Goal: Task Accomplishment & Management: Use online tool/utility

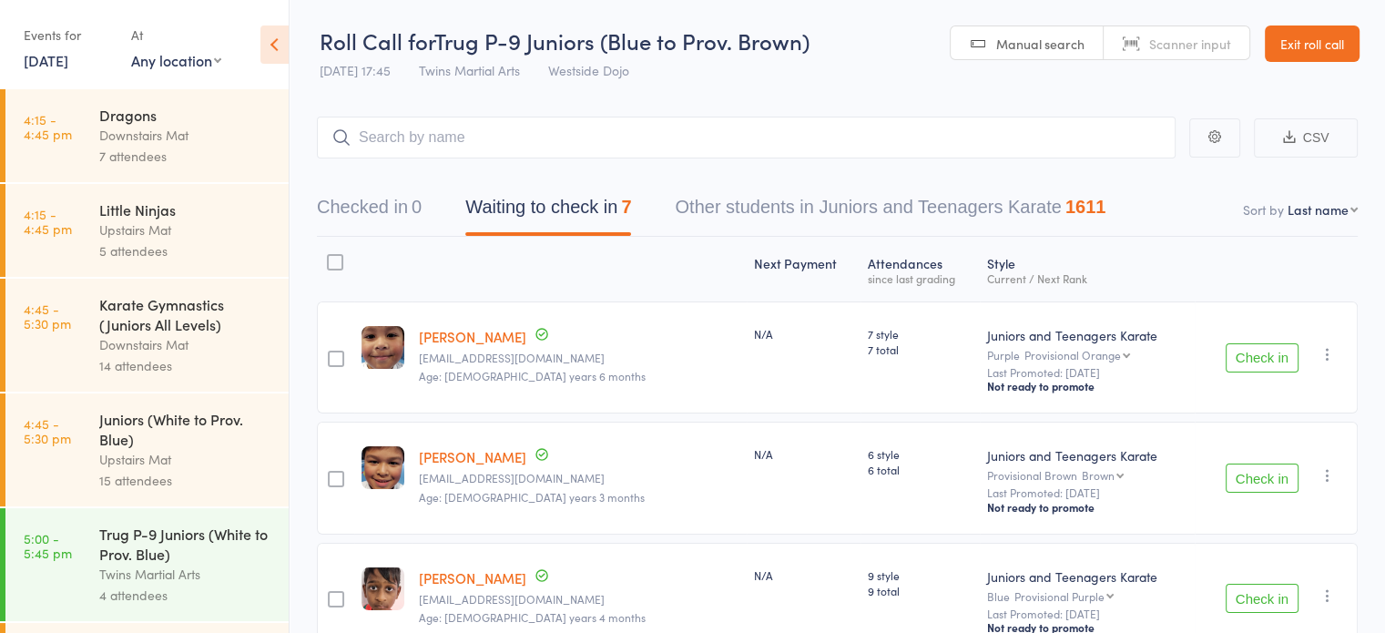
click at [340, 258] on div at bounding box center [335, 262] width 16 height 16
click at [331, 257] on input "checkbox" at bounding box center [331, 257] width 0 height 0
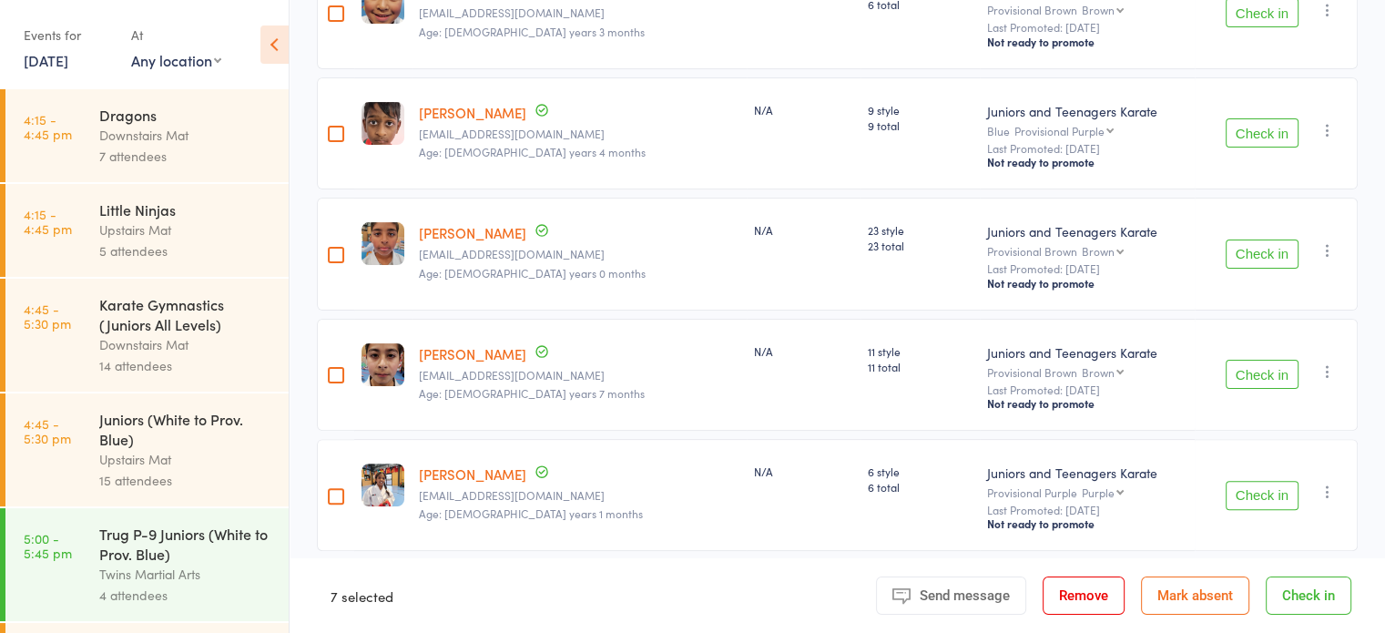
scroll to position [586, 0]
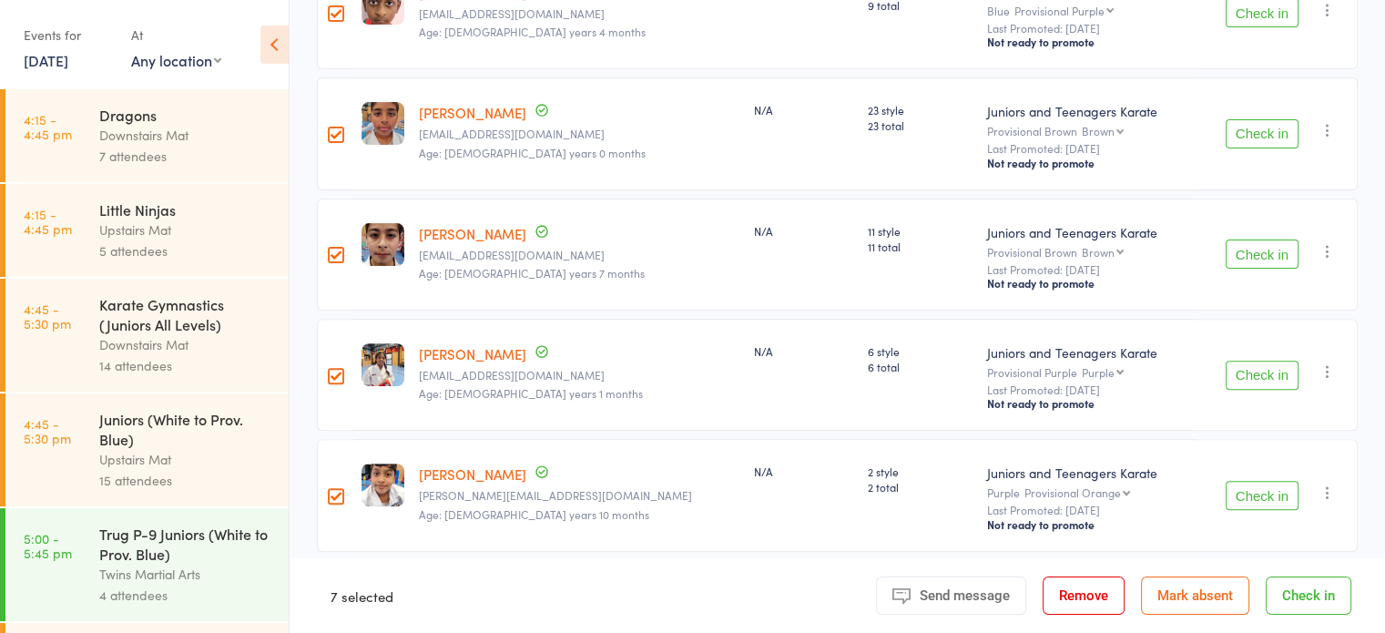
click at [1294, 586] on button "Check in" at bounding box center [1309, 595] width 86 height 38
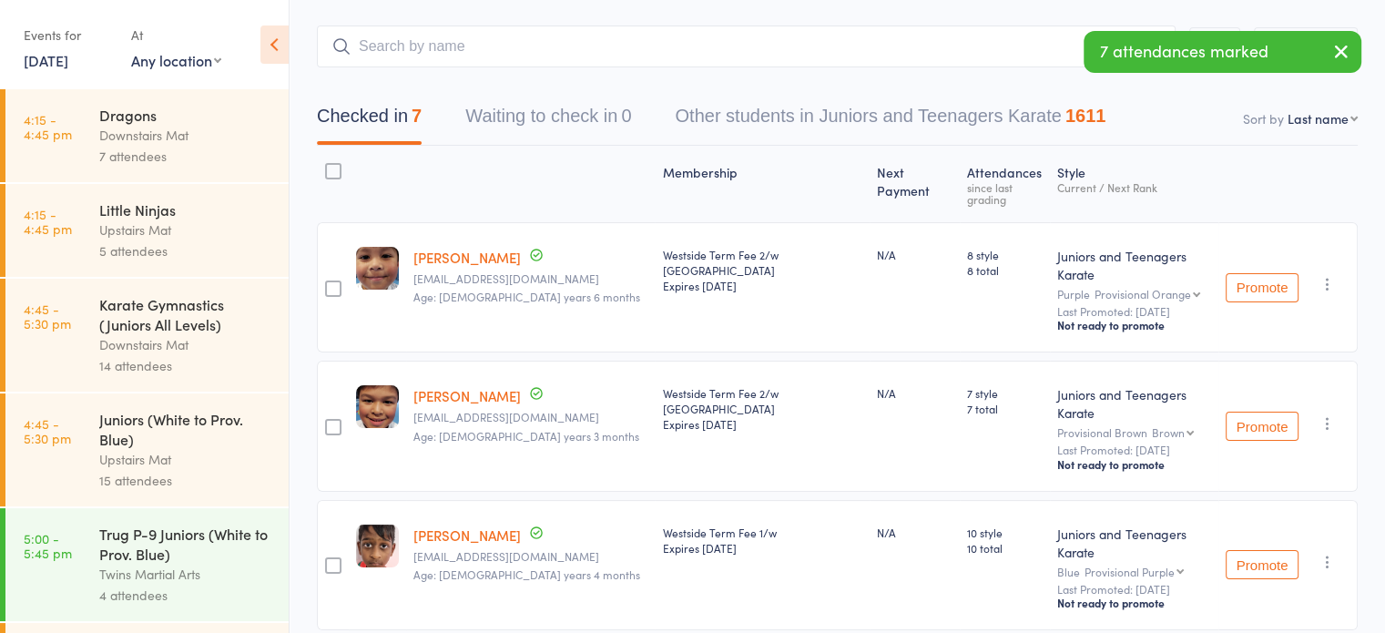
scroll to position [0, 0]
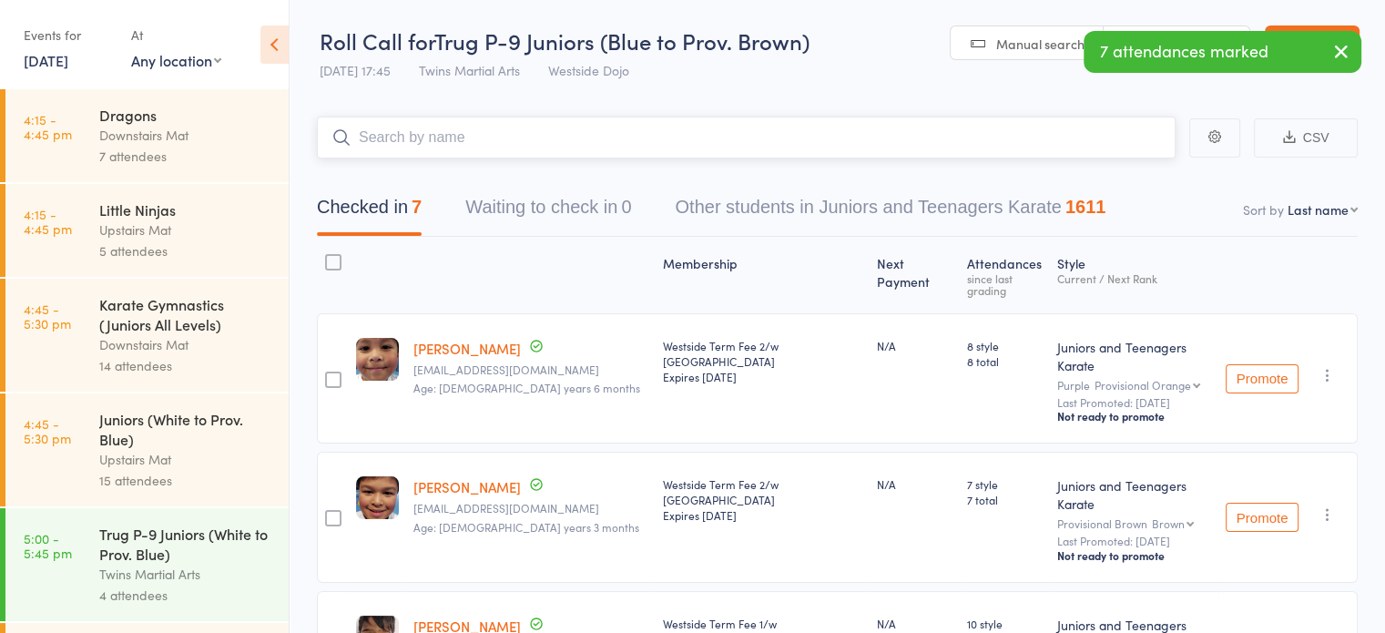
click at [761, 117] on input "search" at bounding box center [746, 138] width 859 height 42
type input "[PERSON_NAME]"
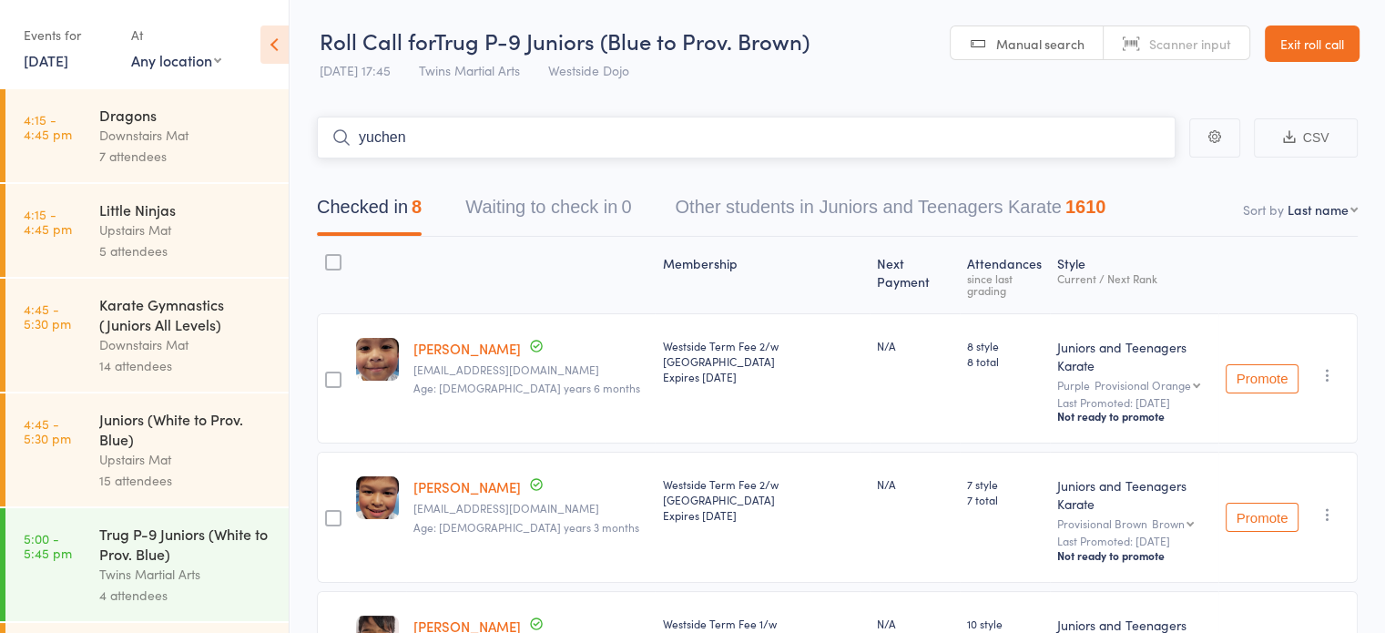
type input "yucheng"
type input "chandan"
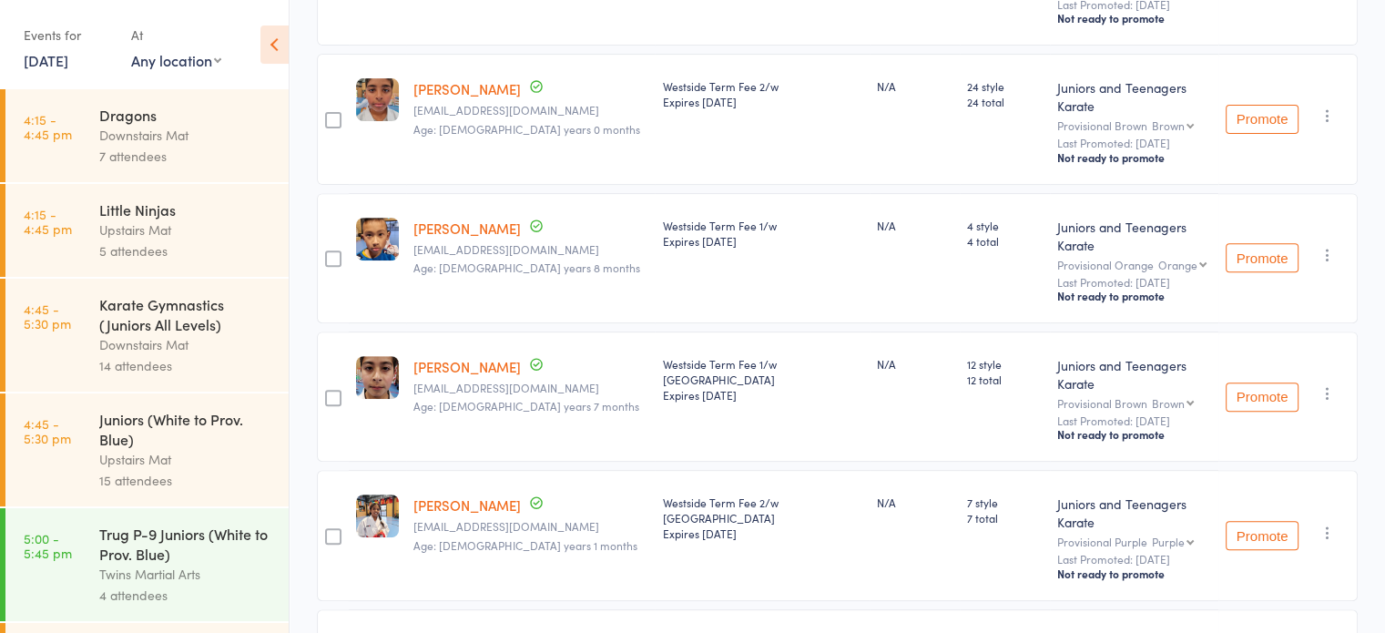
scroll to position [827, 0]
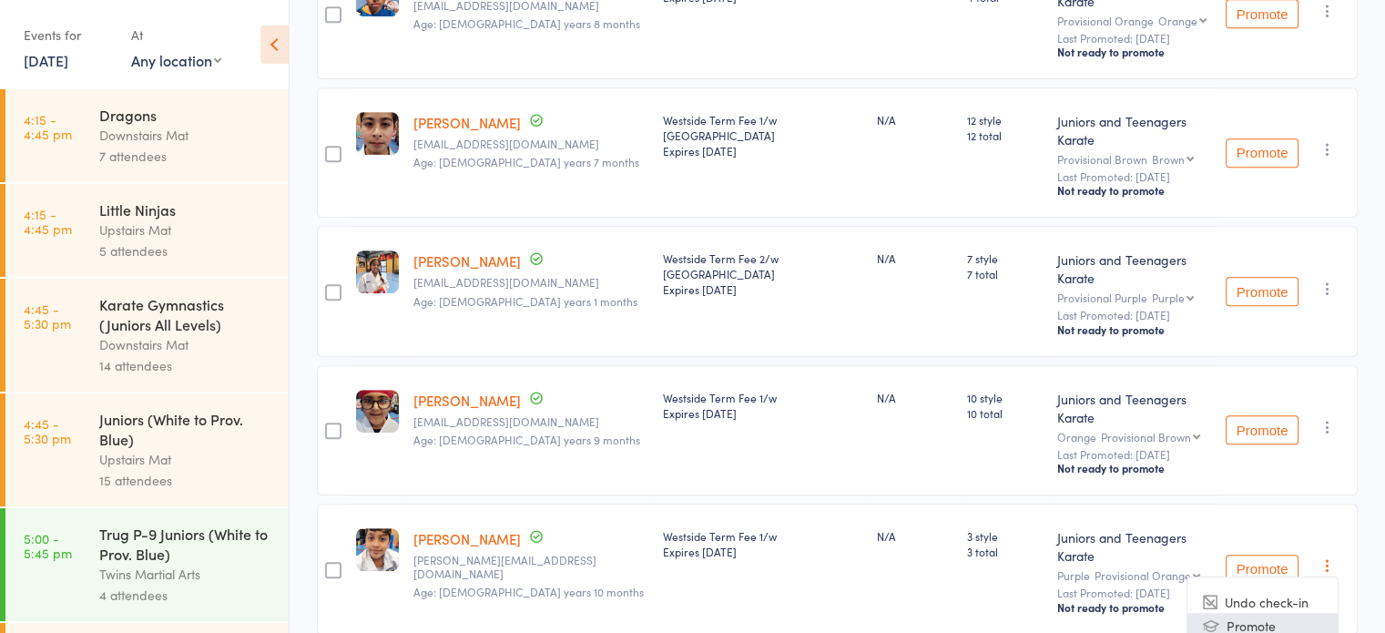
scroll to position [919, 0]
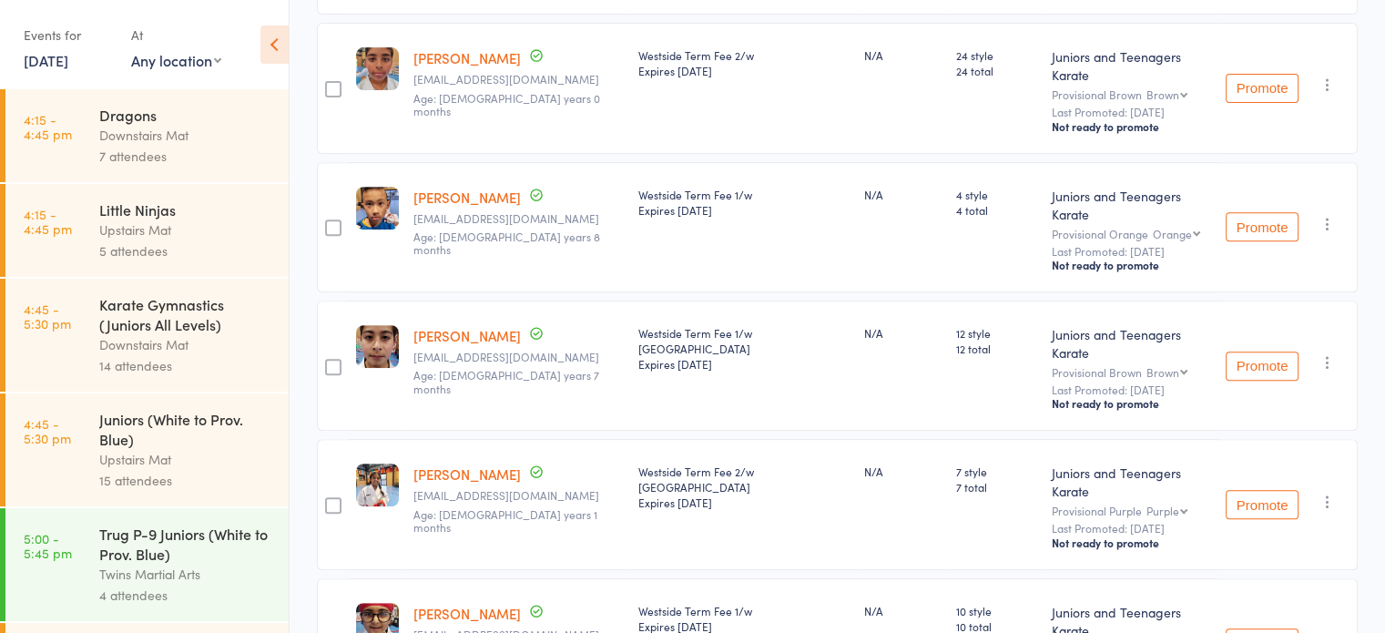
scroll to position [0, 0]
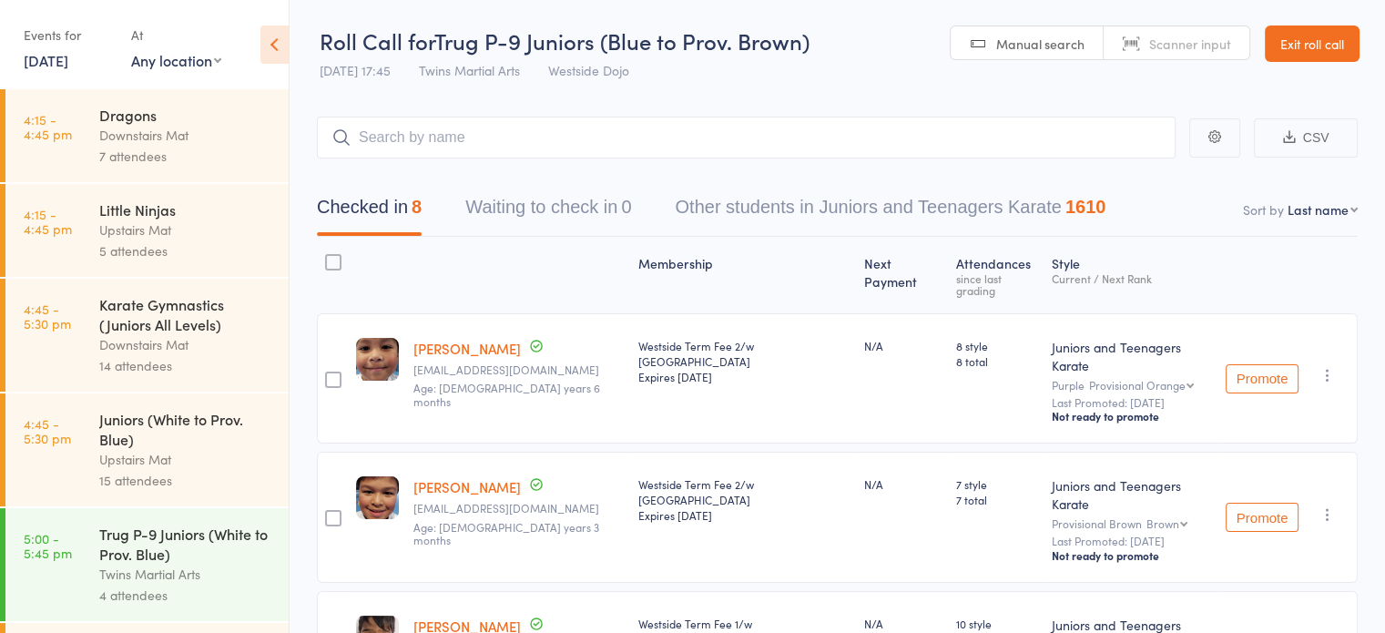
click at [1328, 212] on select "First name Last name Birthday [DATE]? Behind on payments? Check in time Next pa…" at bounding box center [1323, 209] width 70 height 18
select select "0"
click at [1288, 200] on select "First name Last name Birthday [DATE]? Behind on payments? Check in time Next pa…" at bounding box center [1323, 209] width 70 height 18
click at [947, 148] on input "search" at bounding box center [746, 138] width 859 height 42
type input "chandan s"
